Goal: Information Seeking & Learning: Learn about a topic

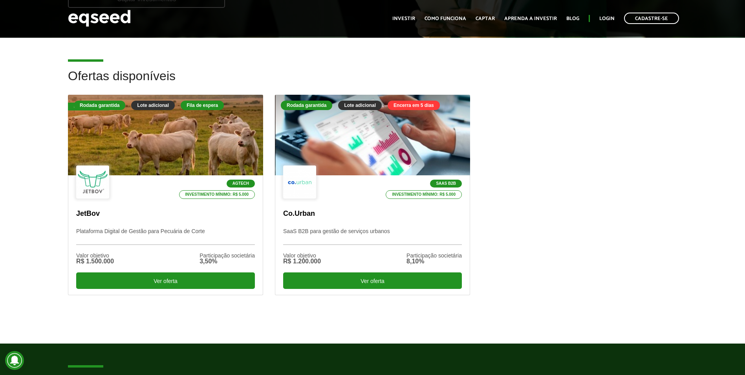
scroll to position [236, 0]
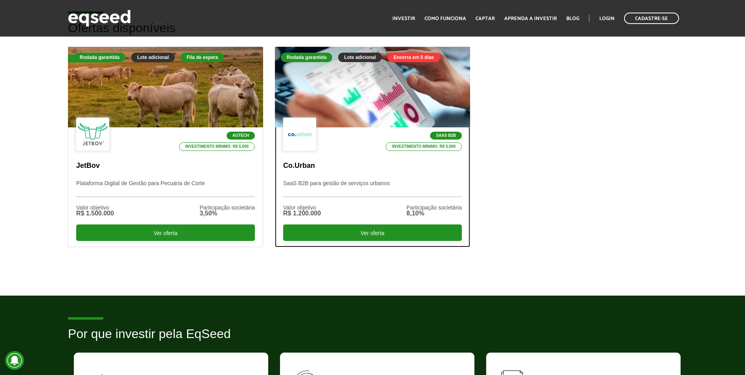
click at [380, 69] on div at bounding box center [372, 87] width 234 height 97
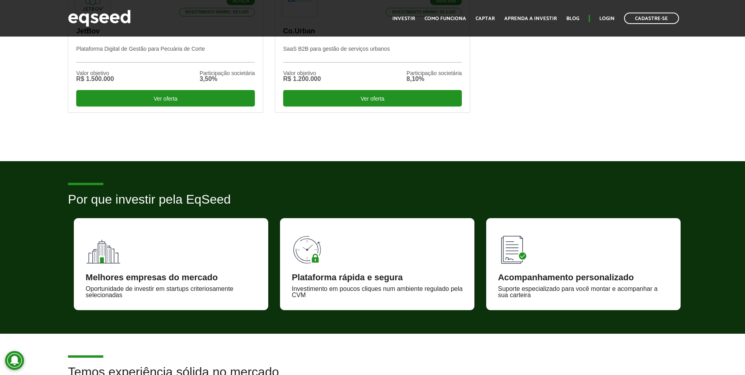
scroll to position [236, 0]
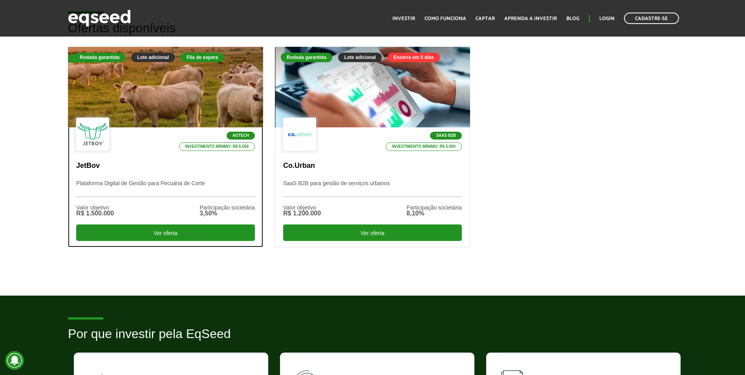
click at [129, 88] on div at bounding box center [165, 87] width 234 height 97
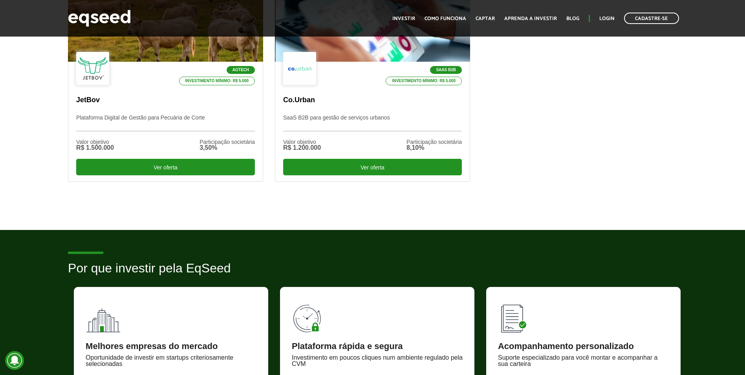
scroll to position [314, 0]
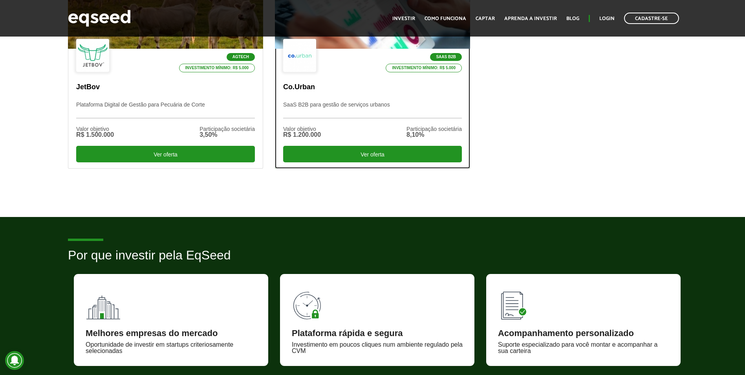
click at [355, 64] on div "SaaS B2B Investimento mínimo: R$ 5.000" at bounding box center [372, 56] width 179 height 34
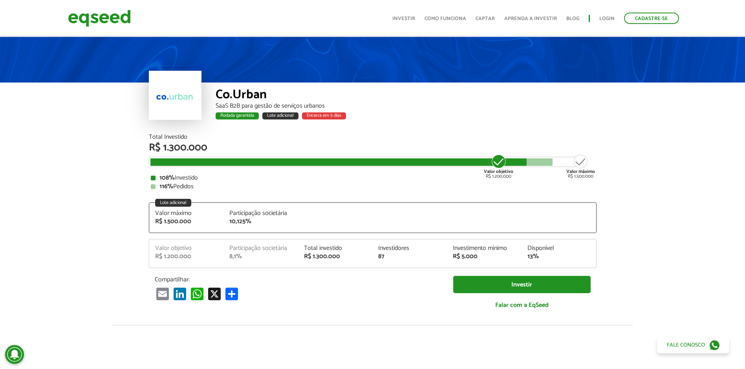
scroll to position [79, 0]
